Goal: Task Accomplishment & Management: Use online tool/utility

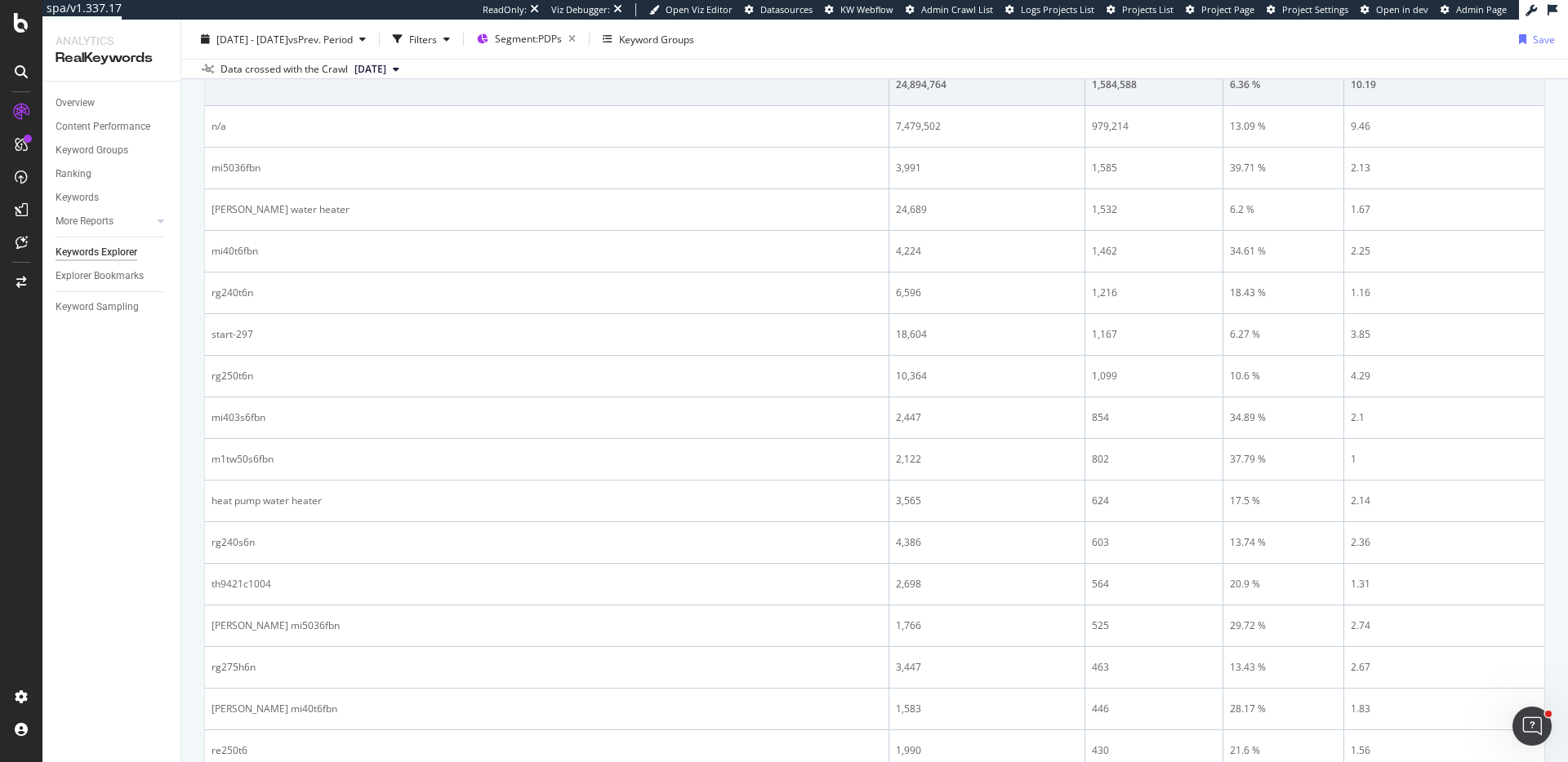
scroll to position [331, 0]
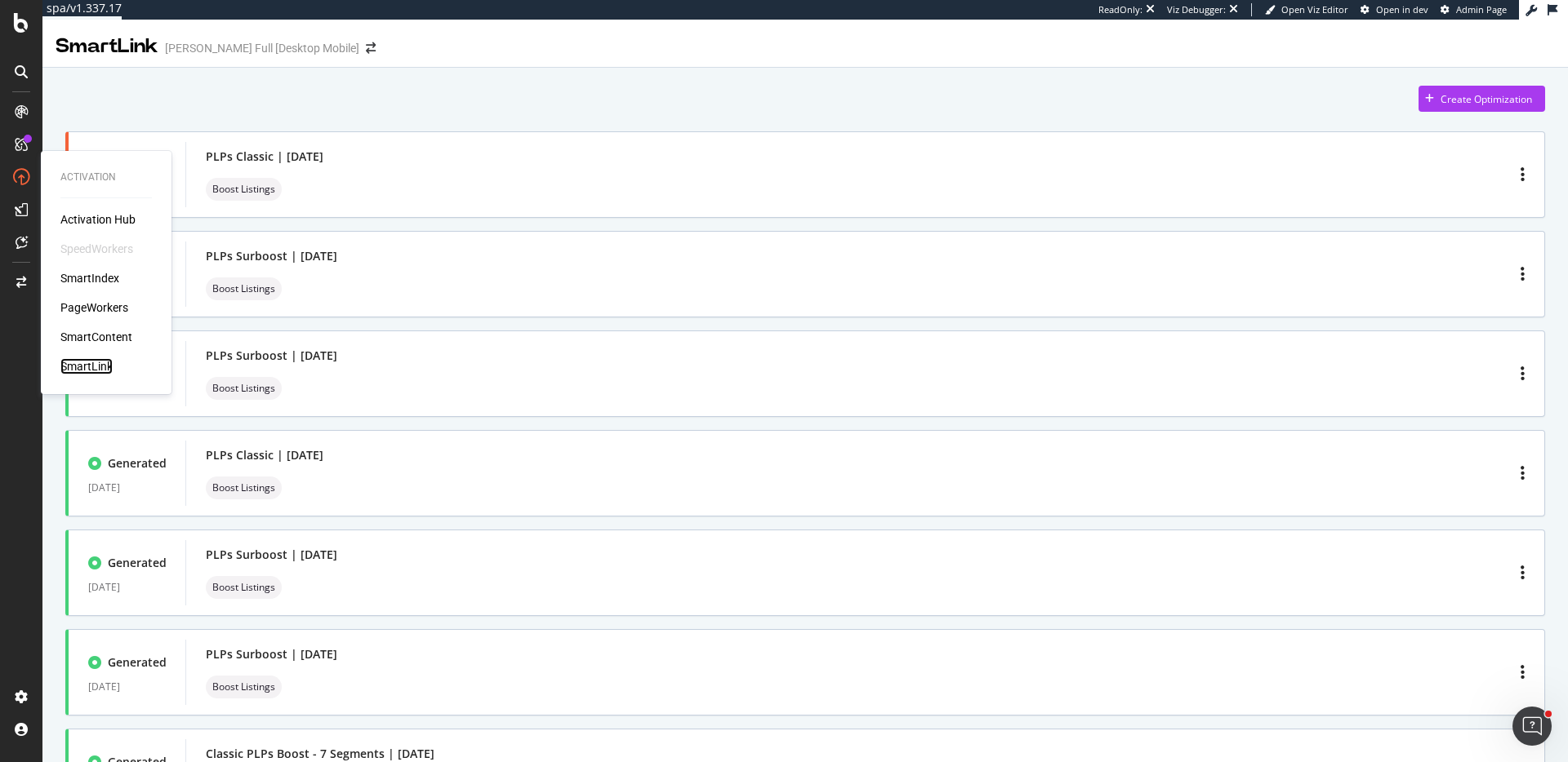
click at [101, 370] on div "SmartLink" at bounding box center [87, 366] width 52 height 16
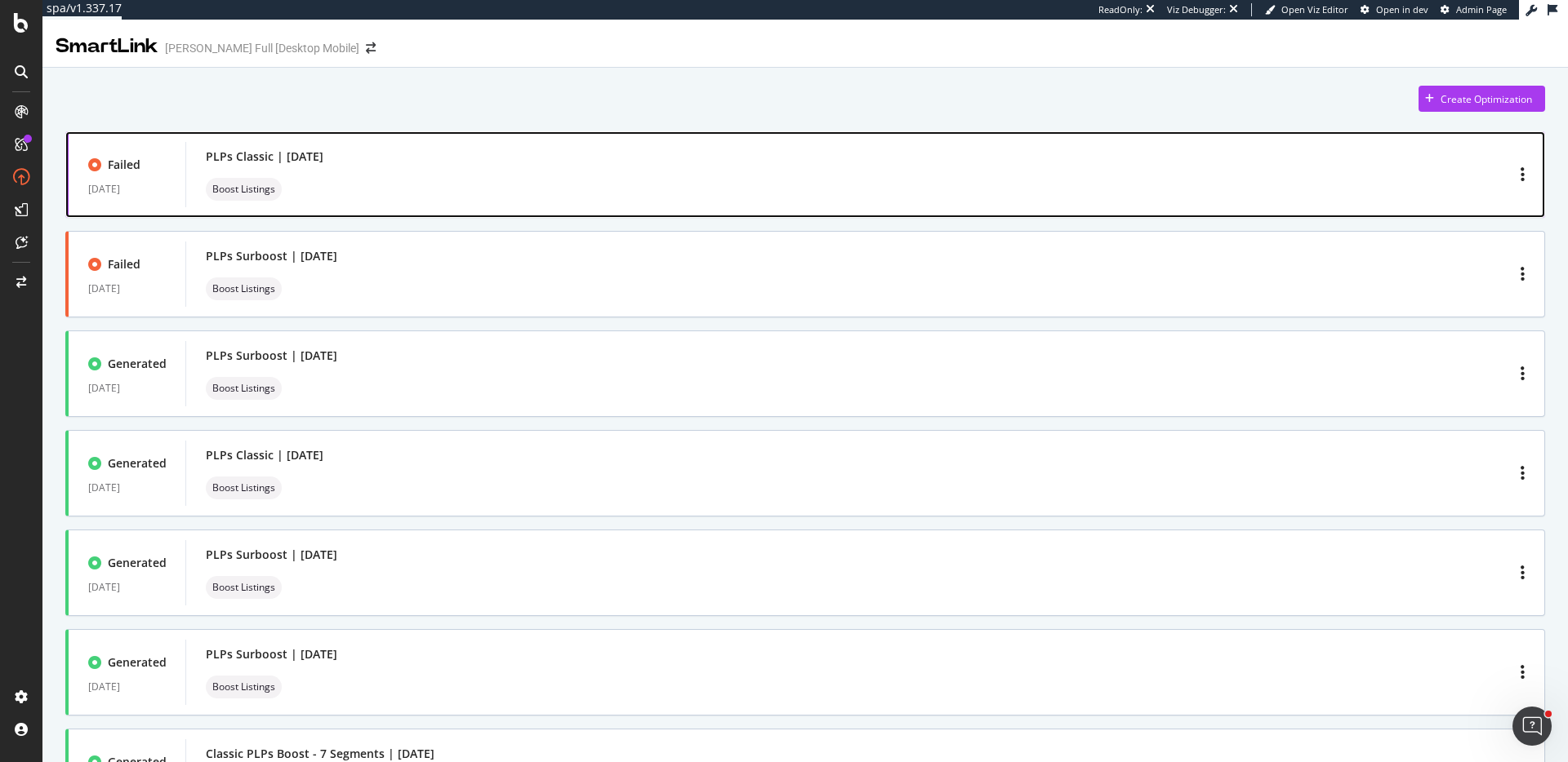
click at [606, 165] on div "PLPs Classic | September 2025 Boost Listings" at bounding box center [865, 175] width 1319 height 52
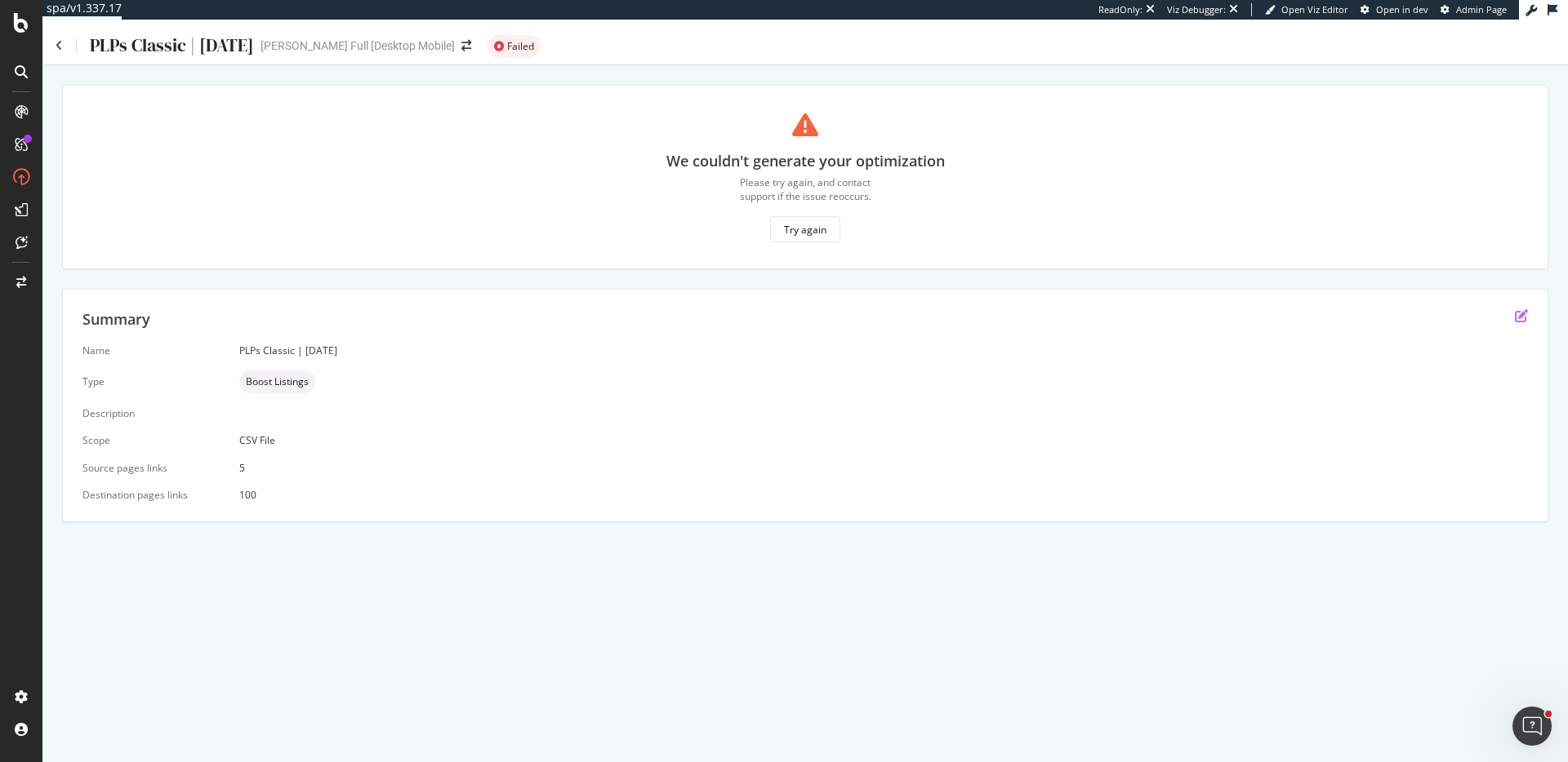
click at [1523, 315] on icon "edit" at bounding box center [1521, 316] width 13 height 13
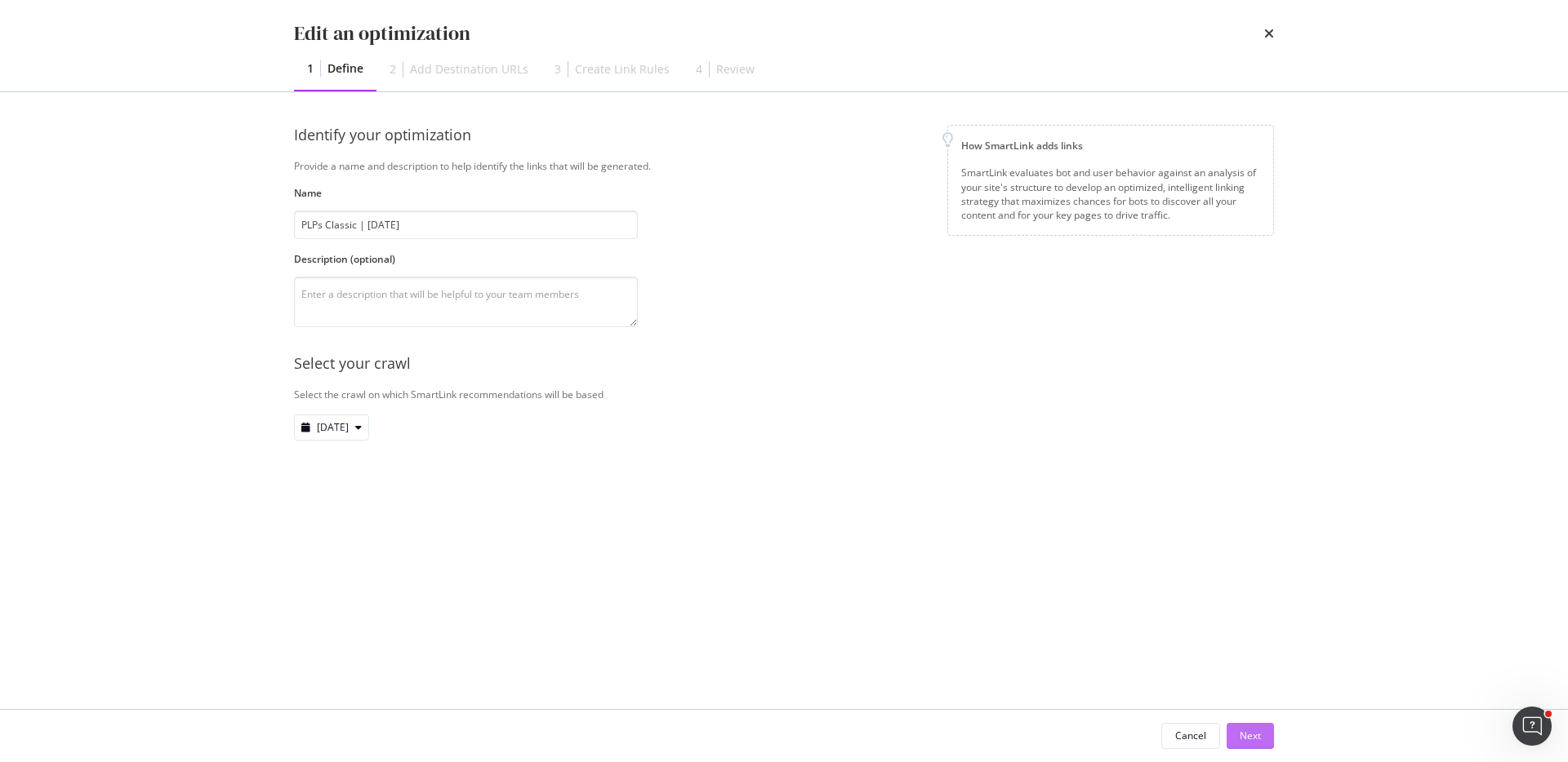
click at [1251, 733] on div "Next" at bounding box center [1250, 735] width 21 height 14
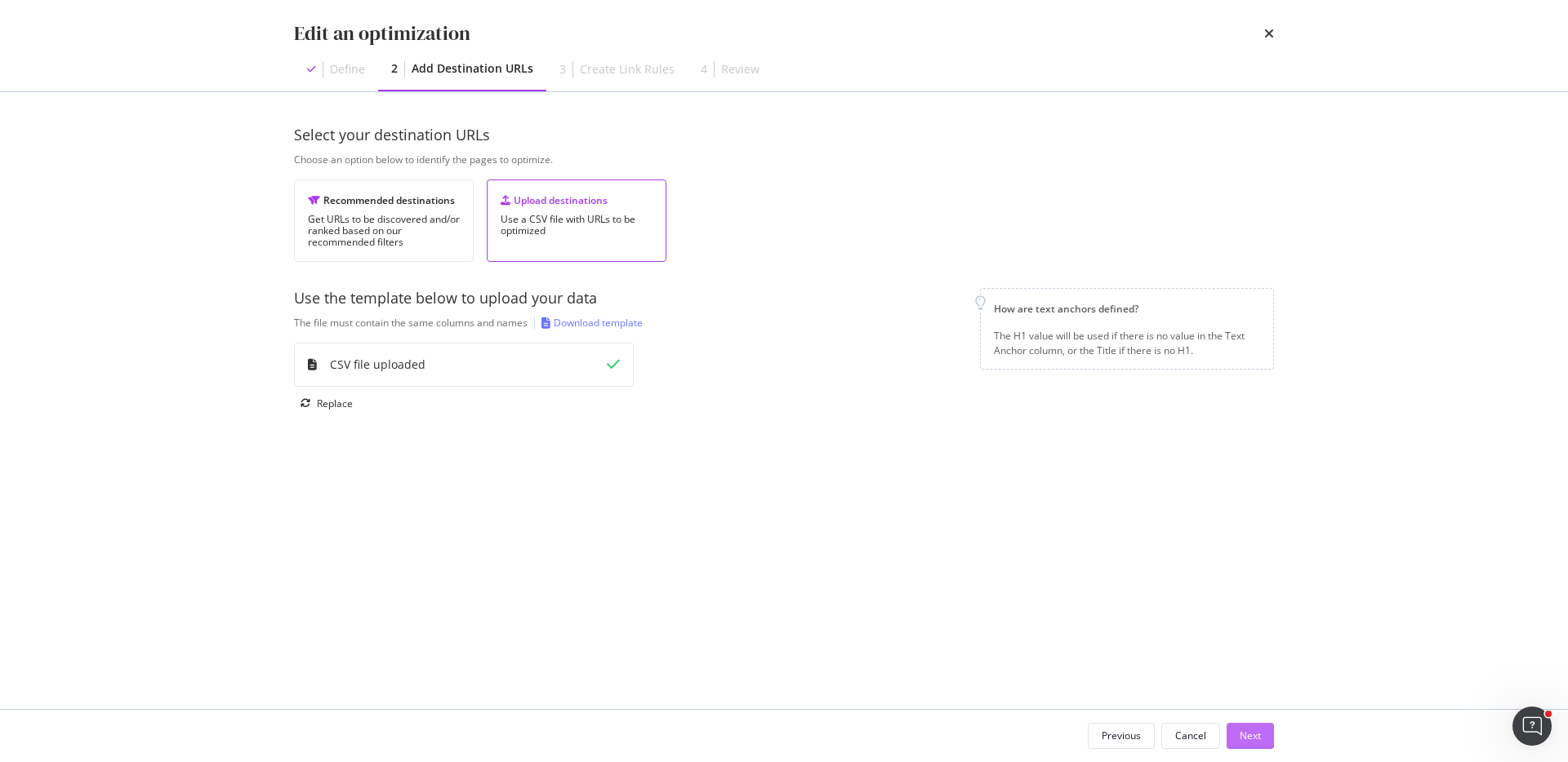
click at [1249, 744] on div "Next" at bounding box center [1250, 736] width 21 height 25
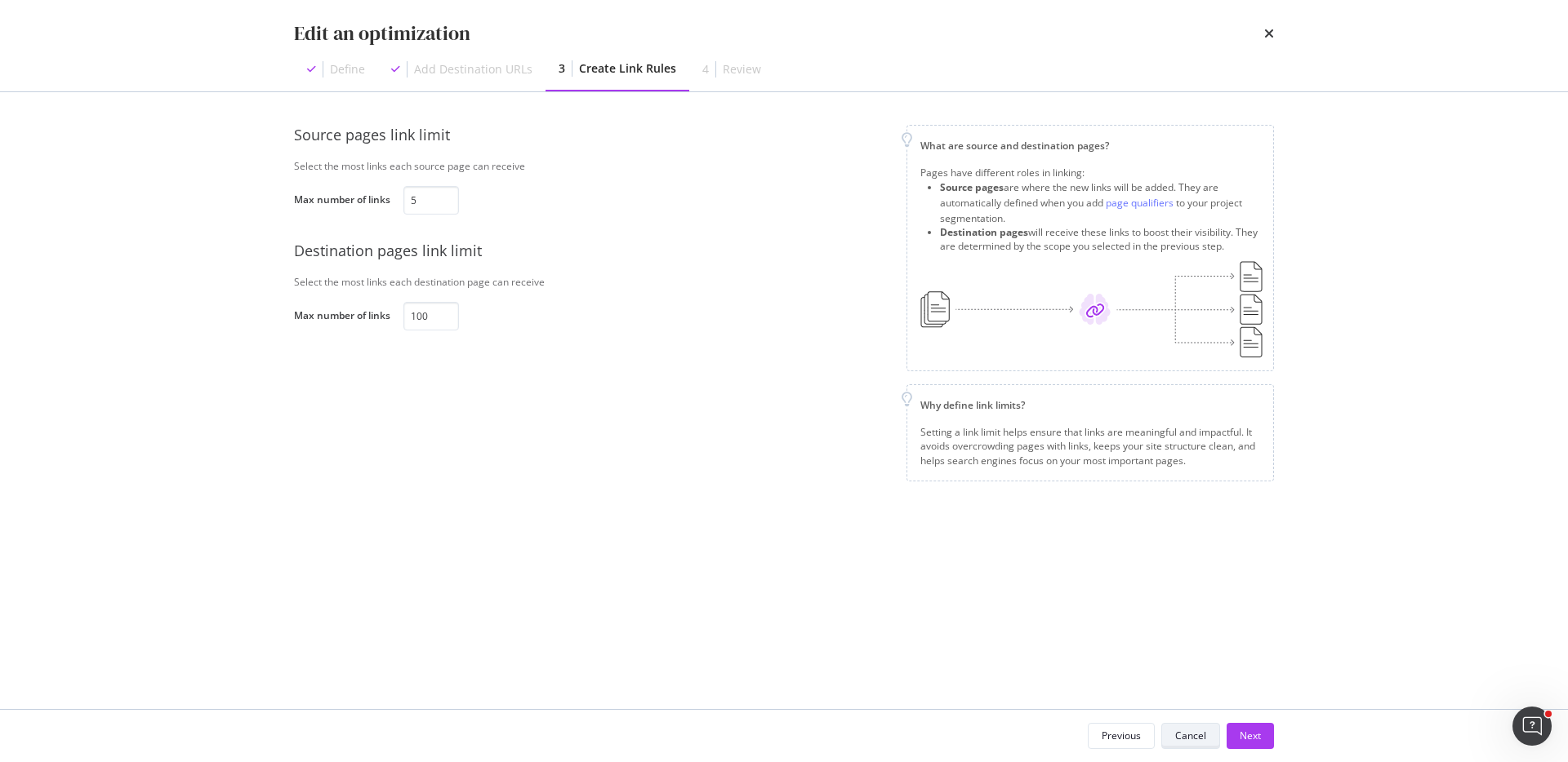
click at [1182, 741] on div "Cancel" at bounding box center [1190, 735] width 31 height 14
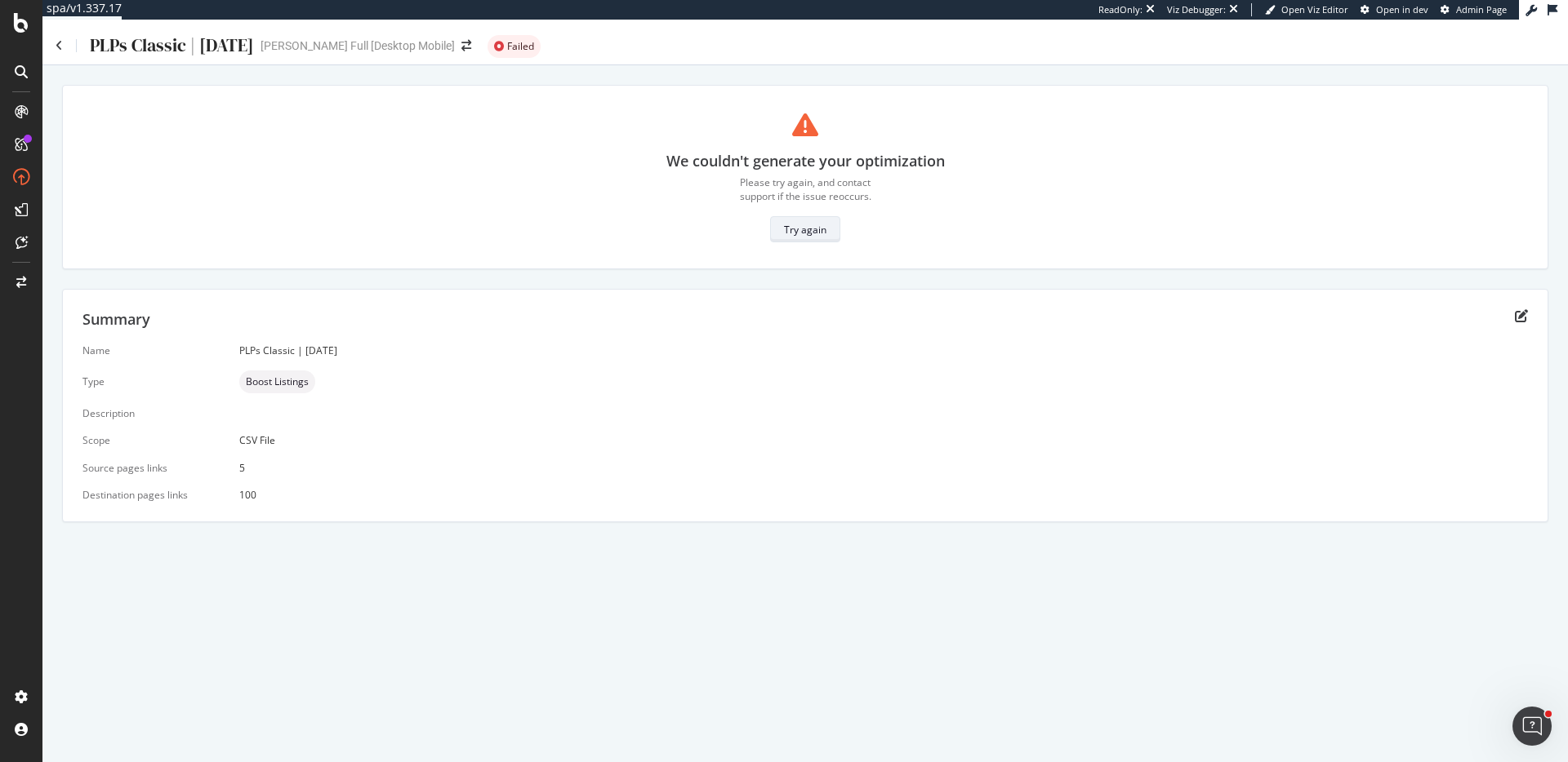
click at [826, 227] on button "Try again" at bounding box center [805, 230] width 70 height 26
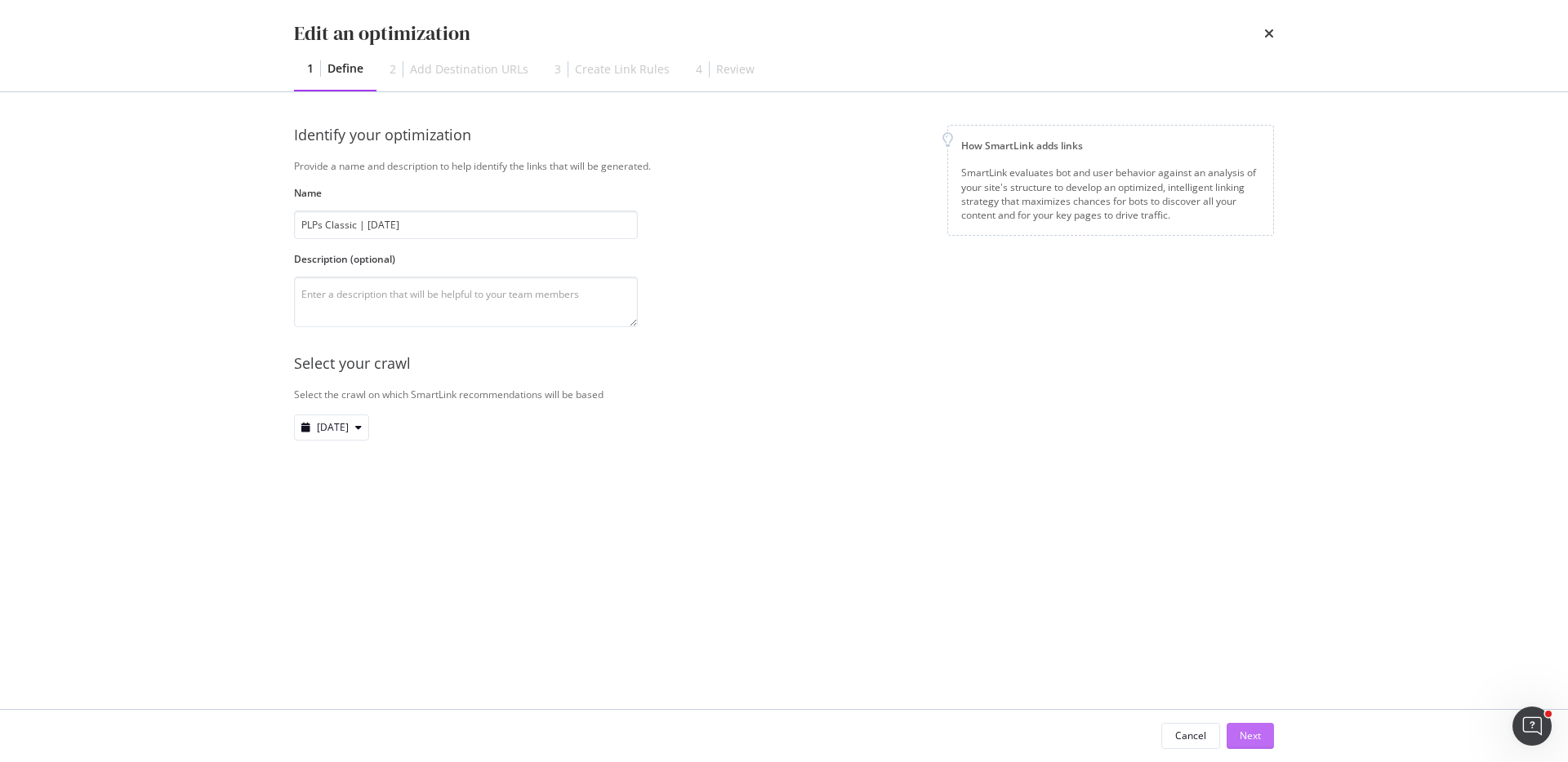
click at [1256, 729] on div "Next" at bounding box center [1250, 735] width 21 height 14
